Goal: Information Seeking & Learning: Compare options

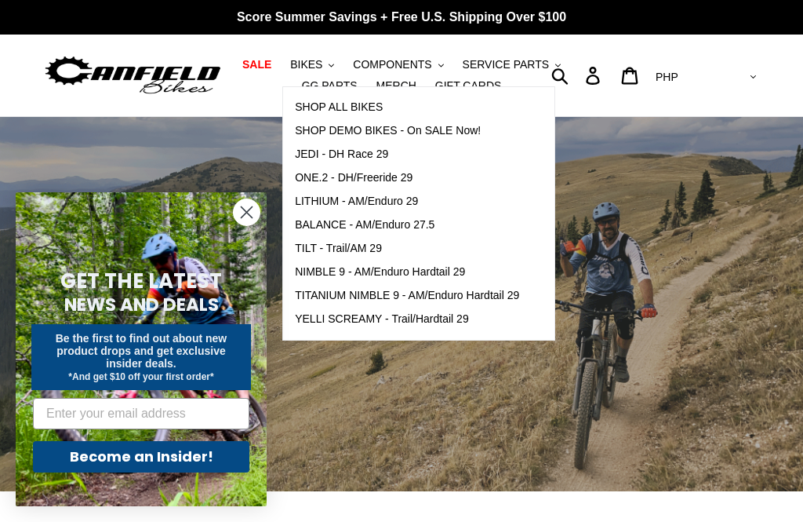
click at [385, 109] on link "SHOP ALL BIKES" at bounding box center [407, 108] width 248 height 24
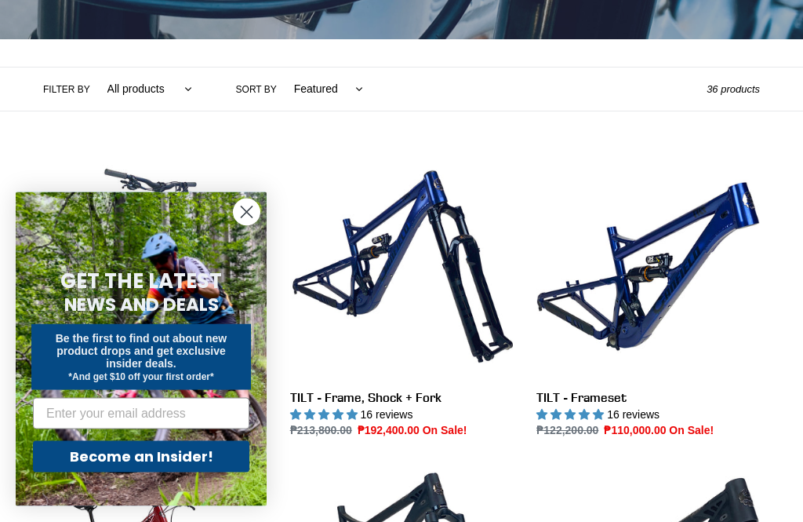
scroll to position [426, 0]
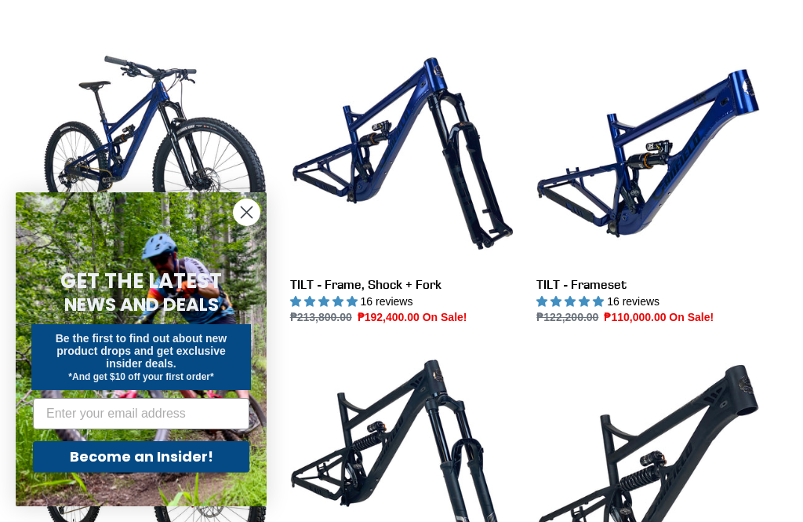
click at [249, 225] on circle "Close dialog" at bounding box center [247, 212] width 26 height 26
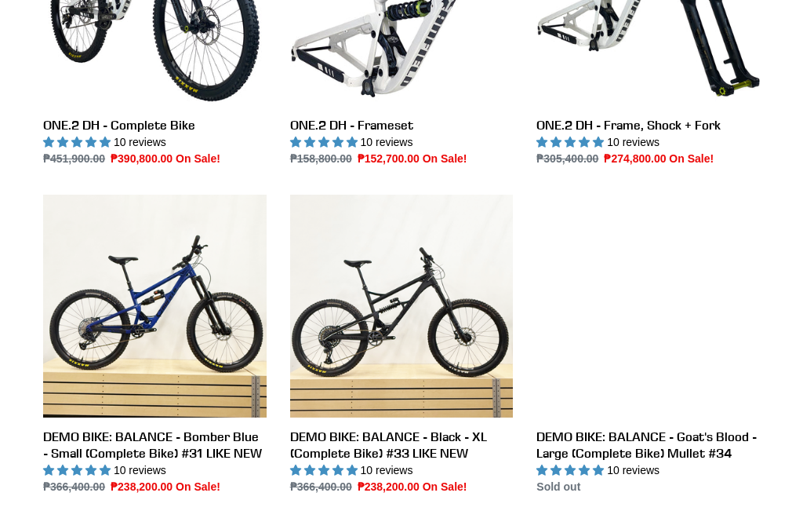
scroll to position [2472, 0]
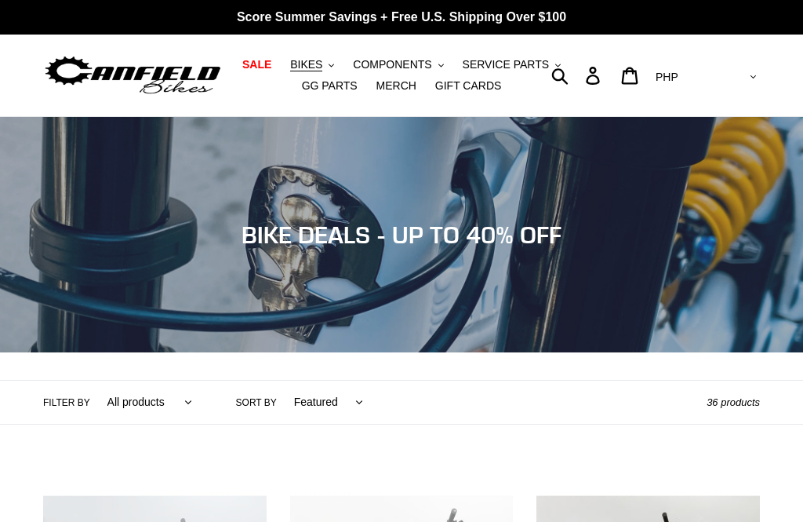
click at [315, 64] on span "BIKES" at bounding box center [306, 64] width 32 height 13
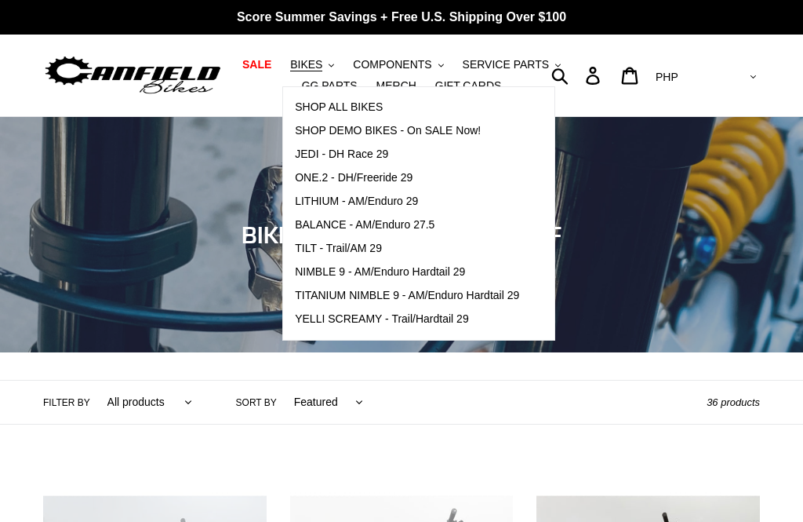
click at [301, 250] on span "TILT - Trail/AM 29" at bounding box center [338, 248] width 87 height 13
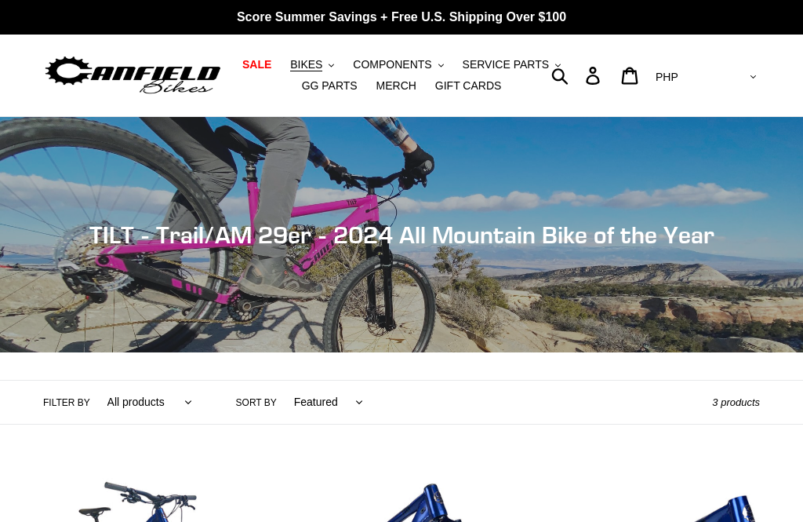
click at [317, 64] on span "BIKES" at bounding box center [306, 64] width 32 height 13
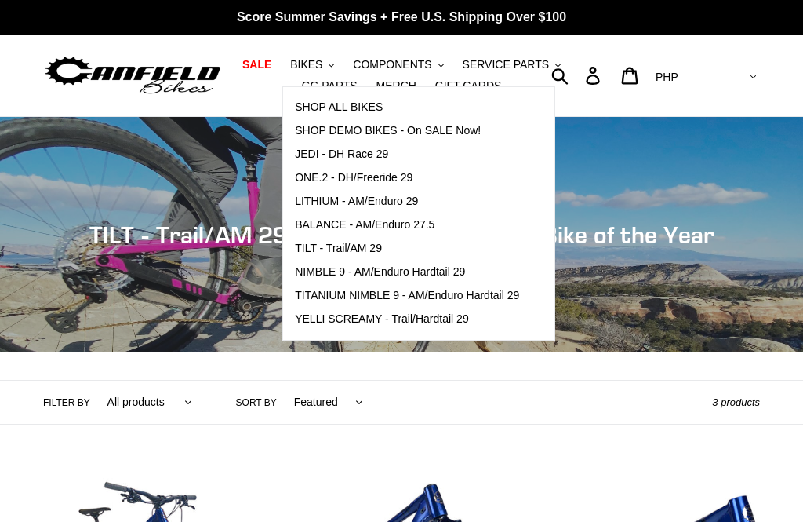
click at [311, 159] on span "JEDI - DH Race 29" at bounding box center [341, 154] width 93 height 13
click at [312, 209] on link "LITHIUM - AM/Enduro 29" at bounding box center [407, 202] width 248 height 24
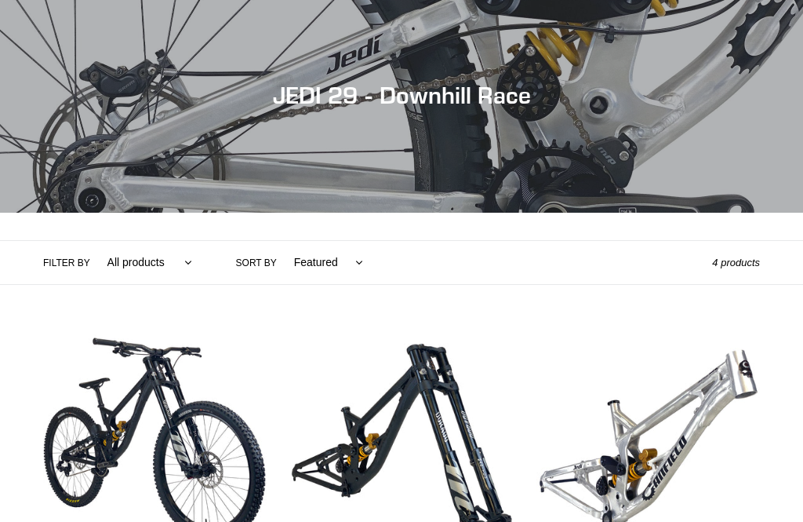
scroll to position [104, 0]
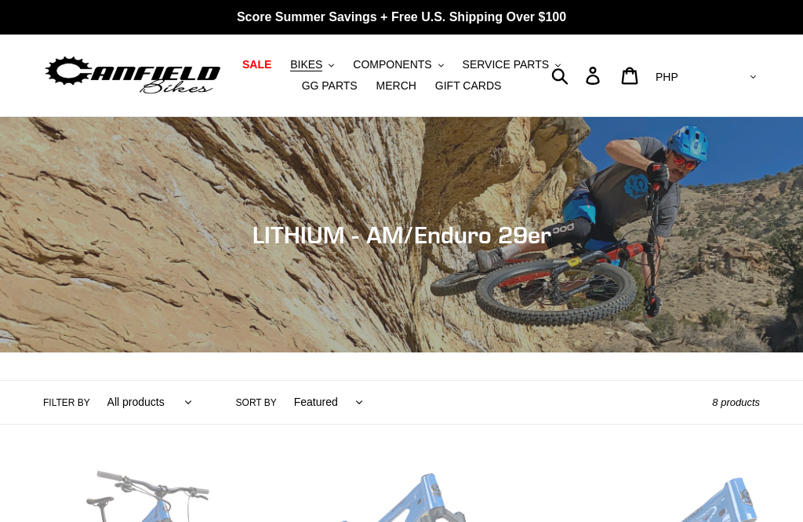
click at [307, 65] on span "BIKES" at bounding box center [306, 64] width 32 height 13
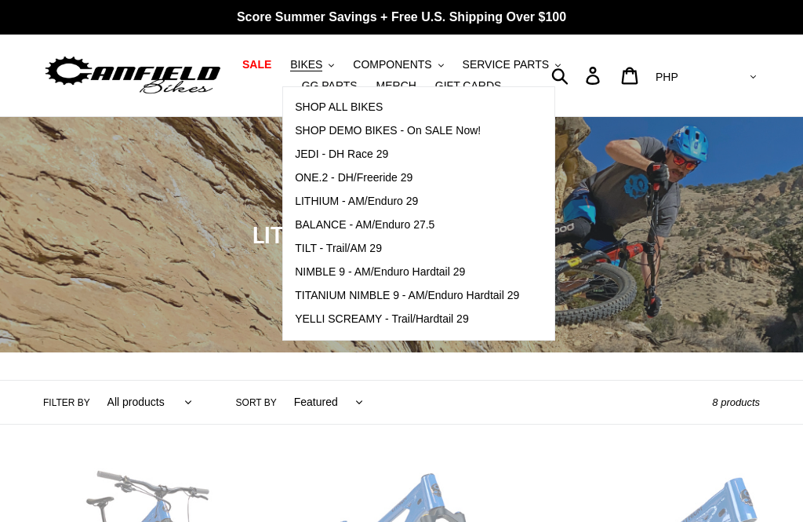
click at [311, 181] on span "ONE.2 - DH/Freeride 29" at bounding box center [354, 177] width 118 height 13
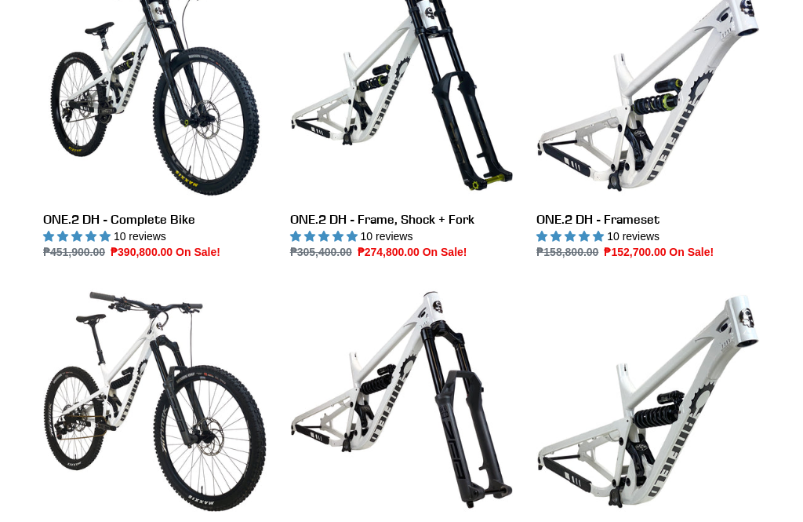
scroll to position [490, 0]
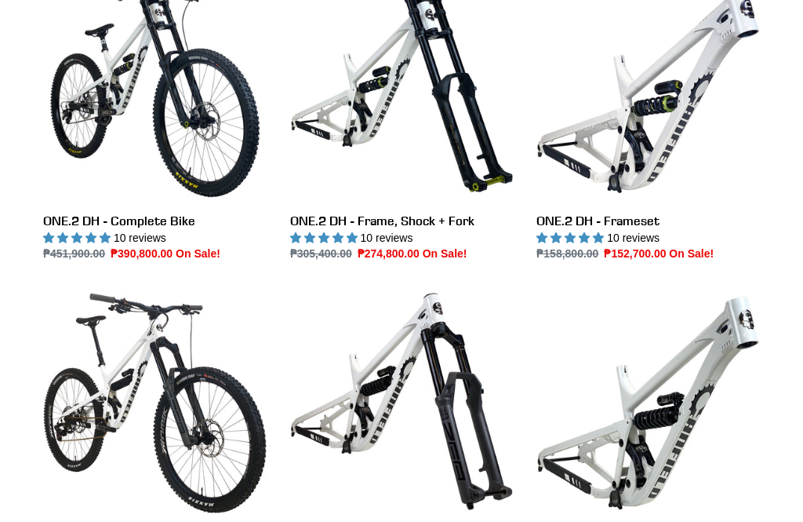
click at [140, 352] on link "ONE.2 Super Enduro - Complete Bike" at bounding box center [155, 432] width 224 height 284
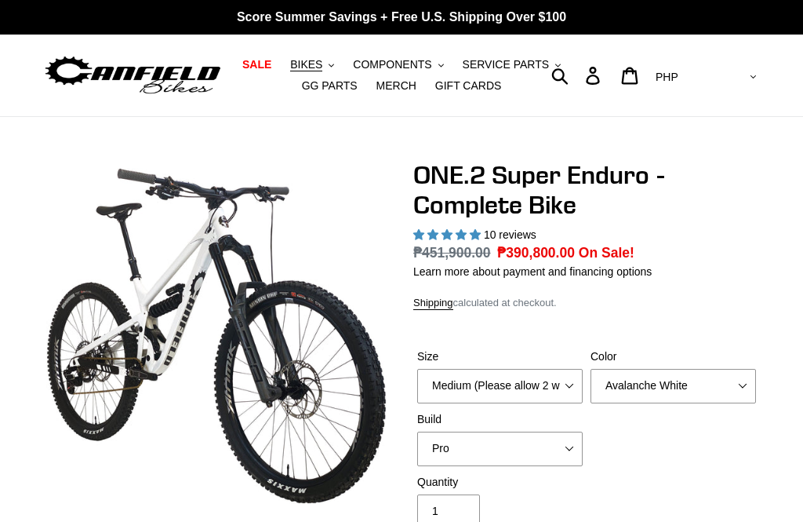
select select "highest-rating"
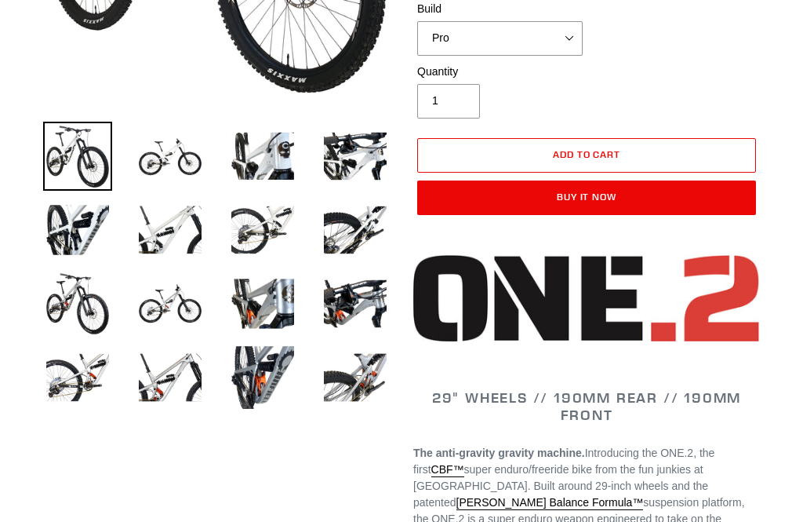
scroll to position [425, 0]
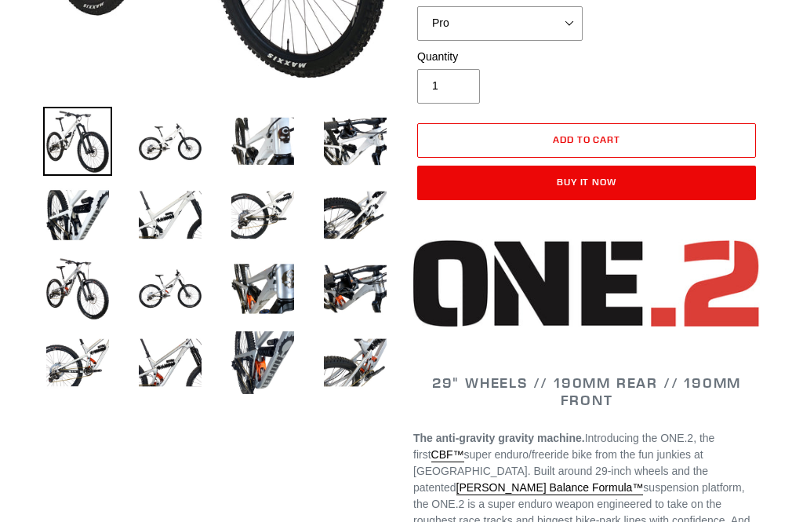
click at [173, 279] on img at bounding box center [170, 288] width 69 height 69
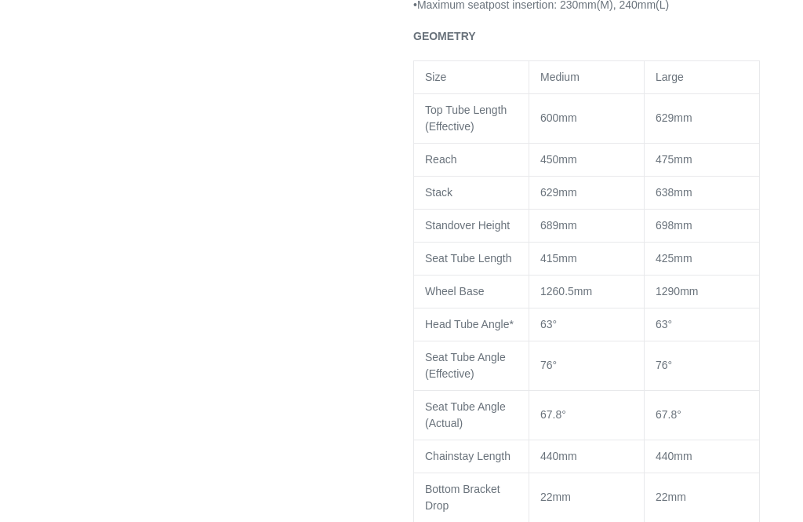
scroll to position [0, 0]
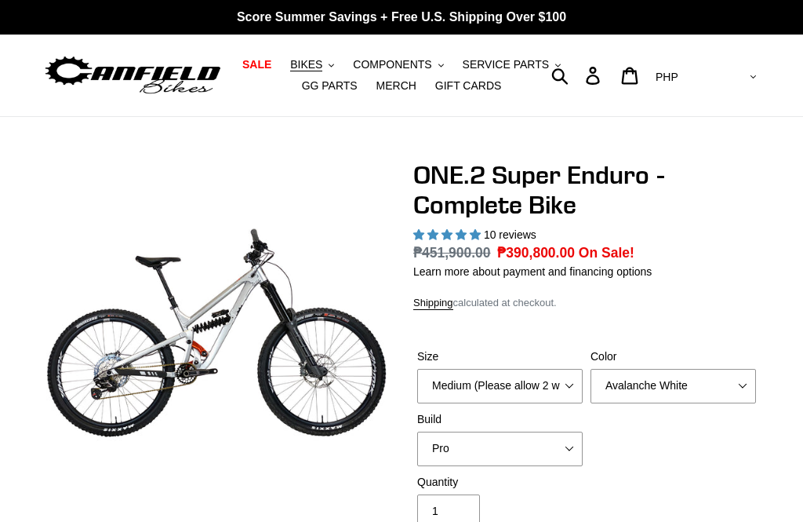
click at [319, 67] on span "BIKES" at bounding box center [306, 64] width 32 height 13
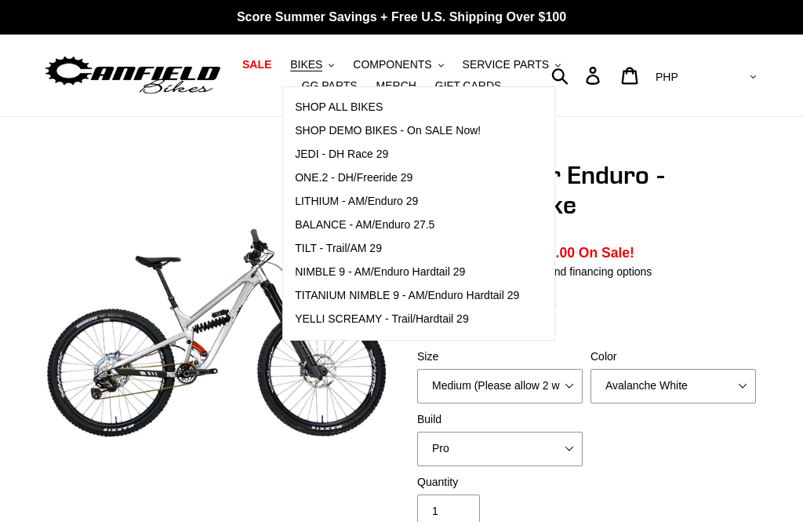
click at [311, 232] on link "BALANCE - AM/Enduro 27.5" at bounding box center [407, 225] width 248 height 24
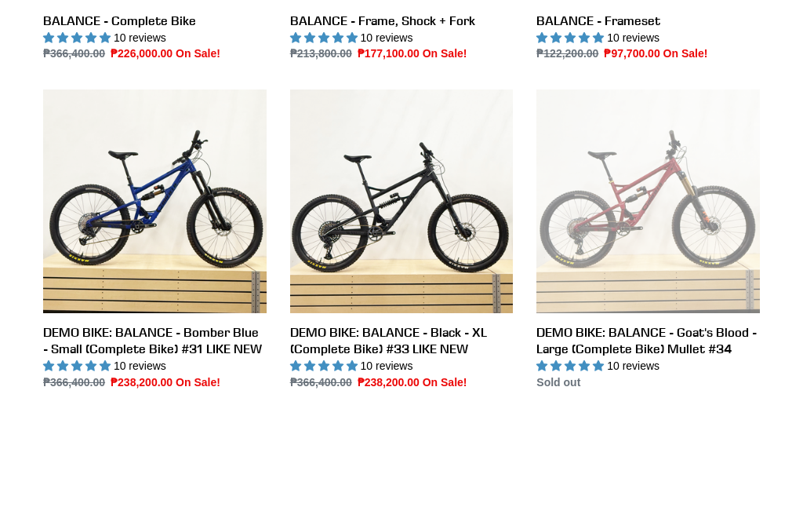
scroll to position [681, 0]
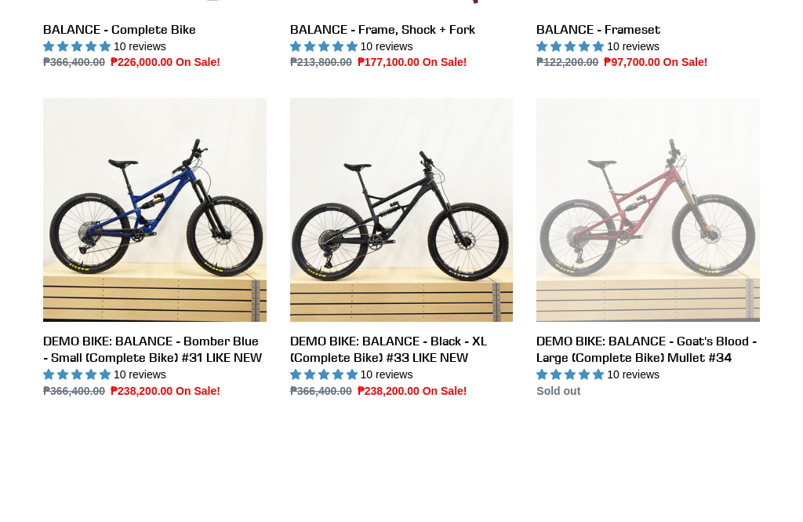
click at [170, 182] on link "DEMO BIKE: BALANCE - Bomber Blue - Small (Complete Bike) #31 LIKE NEW" at bounding box center [155, 248] width 224 height 301
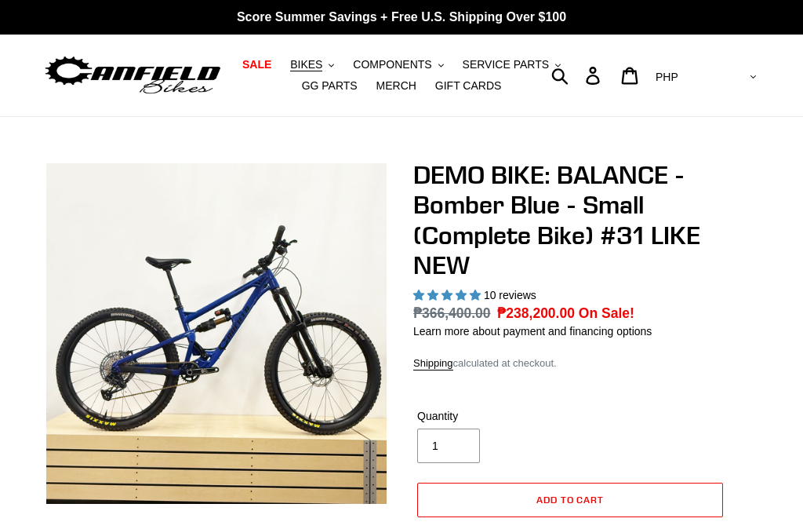
select select "highest-rating"
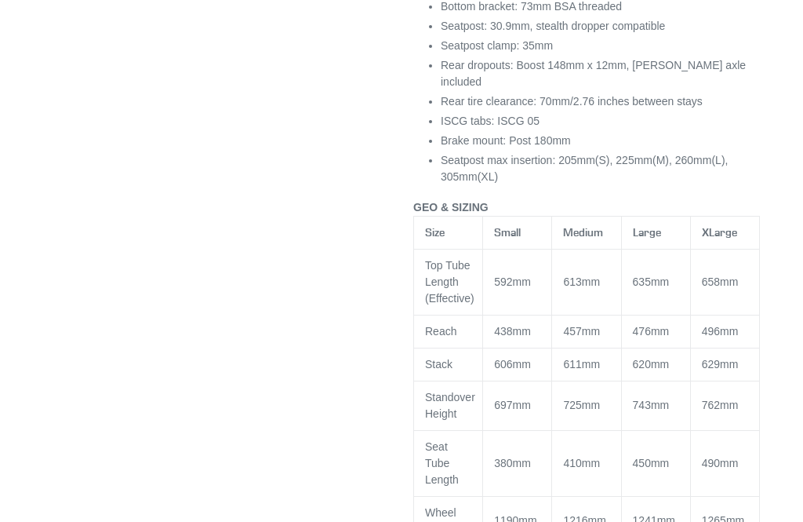
scroll to position [129, 0]
